Goal: Task Accomplishment & Management: Use online tool/utility

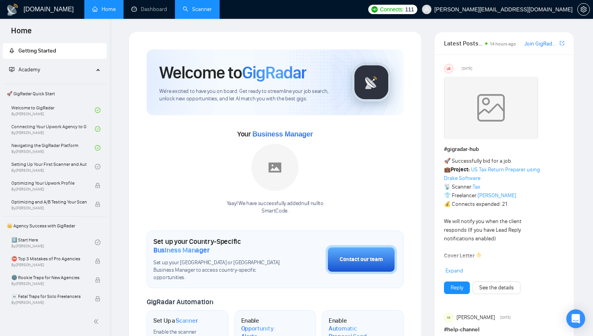
click at [201, 13] on link "Scanner" at bounding box center [197, 9] width 29 height 7
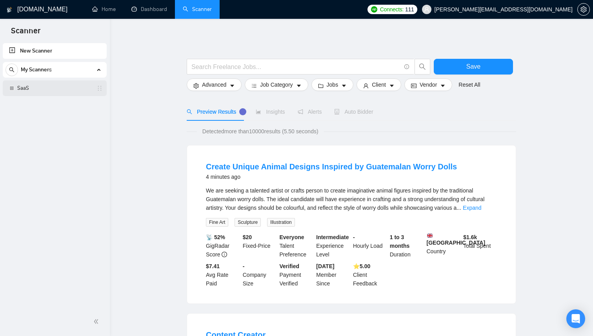
click at [34, 92] on link "SaaS" at bounding box center [54, 88] width 74 height 16
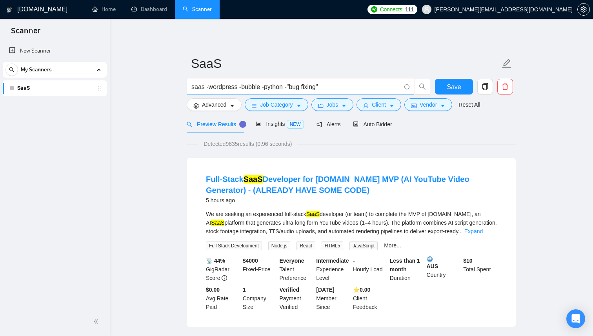
click at [207, 88] on input "saas -wordpress -bubble -python -"bug fixing"" at bounding box center [295, 87] width 209 height 10
type input "saas -wordpress -bubble -python -"bug fixing""
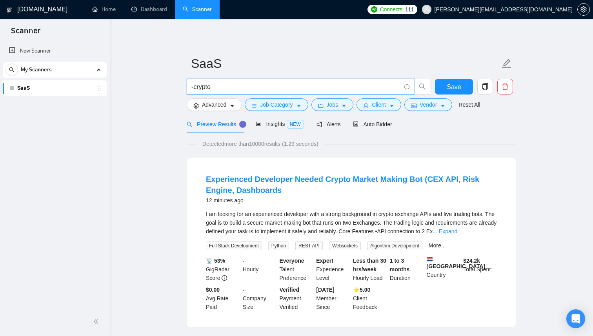
type input "-crypto"
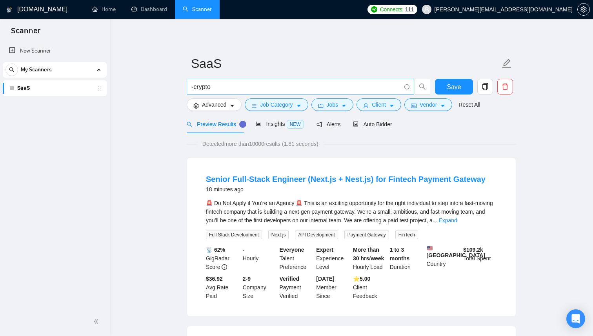
click at [227, 86] on input "-crypto" at bounding box center [295, 87] width 209 height 10
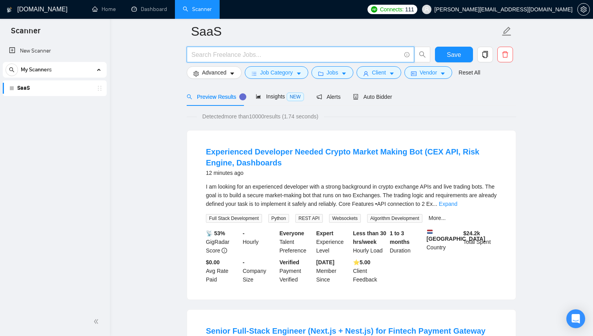
scroll to position [35, 0]
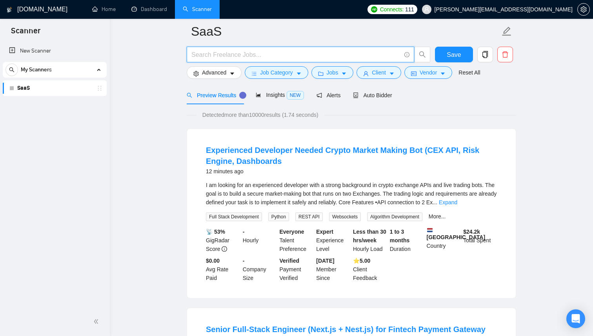
type input "-crypto"
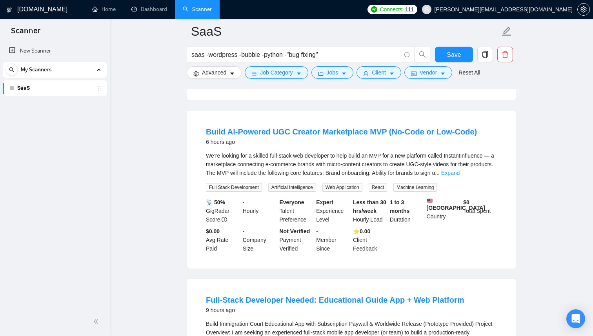
scroll to position [248, 0]
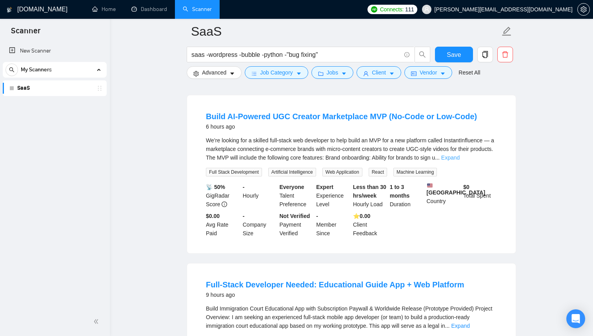
click at [459, 158] on link "Expand" at bounding box center [450, 157] width 18 height 6
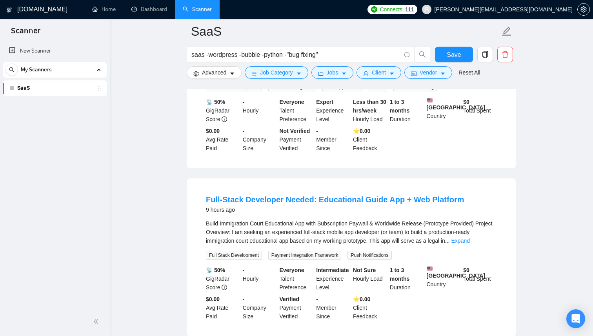
scroll to position [495, 0]
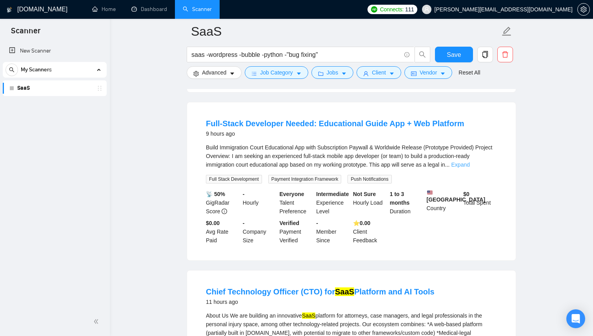
click at [470, 168] on link "Expand" at bounding box center [460, 164] width 18 height 6
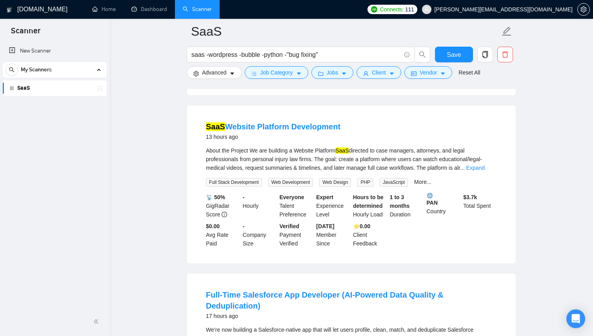
scroll to position [1289, 0]
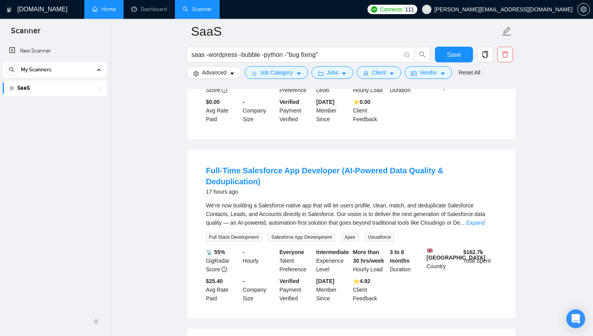
click at [110, 6] on link "Home" at bounding box center [104, 9] width 24 height 7
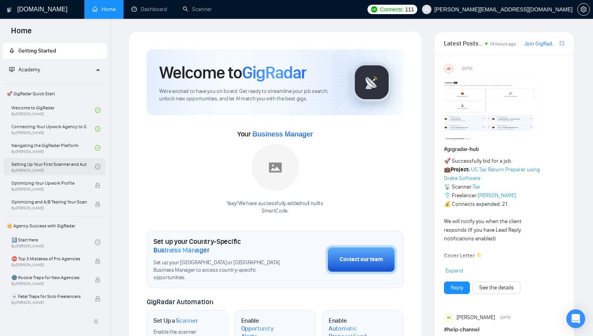
click at [55, 165] on link "Setting Up Your First Scanner and Auto-Bidder By Vlad Timinsky" at bounding box center [52, 166] width 83 height 17
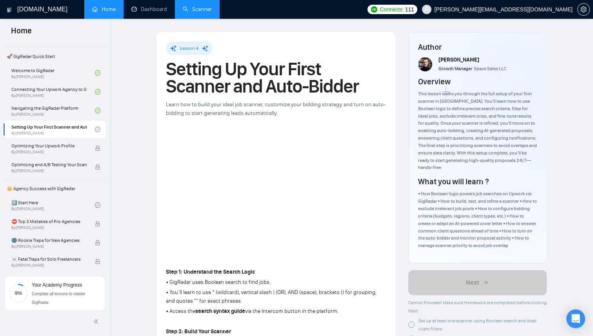
click at [196, 9] on link "Scanner" at bounding box center [197, 9] width 29 height 7
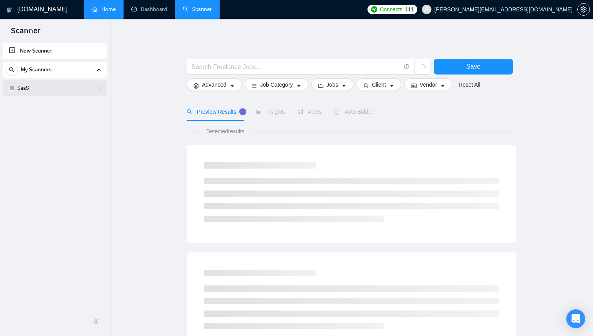
click at [44, 86] on link "SaaS" at bounding box center [54, 88] width 74 height 16
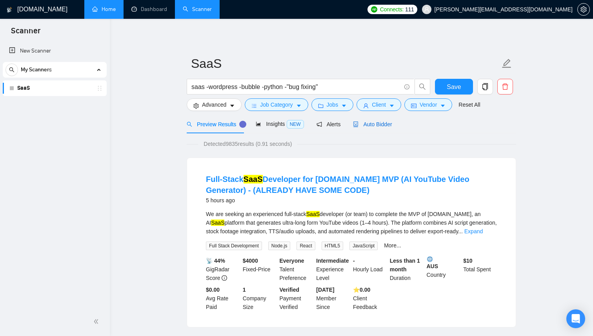
click at [379, 122] on span "Auto Bidder" at bounding box center [372, 124] width 39 height 6
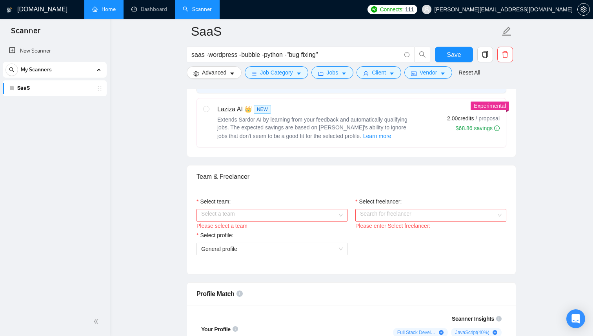
scroll to position [368, 0]
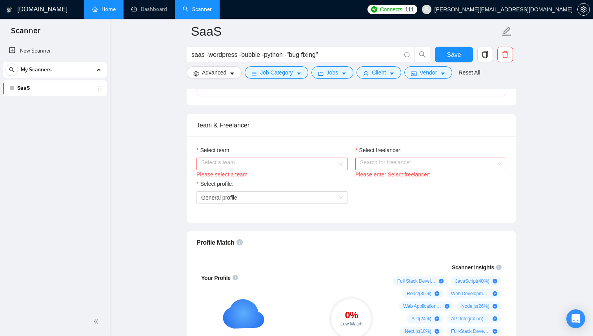
click at [294, 167] on input "Select team:" at bounding box center [269, 164] width 136 height 12
click at [283, 175] on div "SmartCode" at bounding box center [272, 179] width 142 height 9
click at [409, 163] on input "Select freelancer:" at bounding box center [428, 164] width 136 height 12
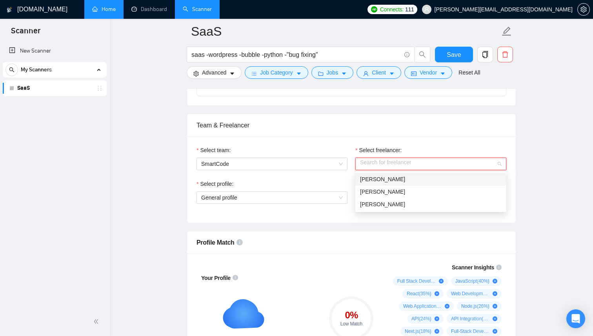
click at [401, 179] on div "Bohdan Sarvadi" at bounding box center [431, 179] width 142 height 9
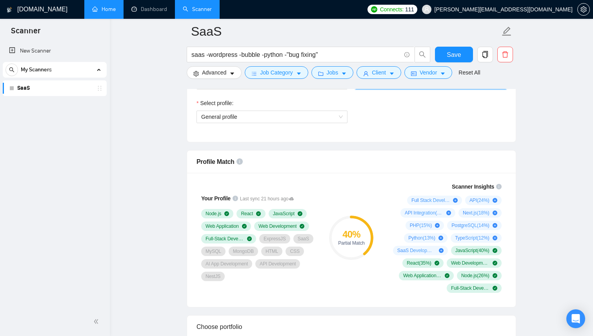
scroll to position [455, 0]
